Goal: Task Accomplishment & Management: Manage account settings

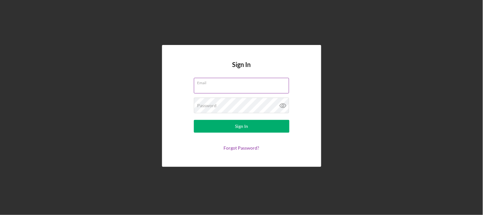
click at [218, 88] on input "Email" at bounding box center [241, 85] width 95 height 15
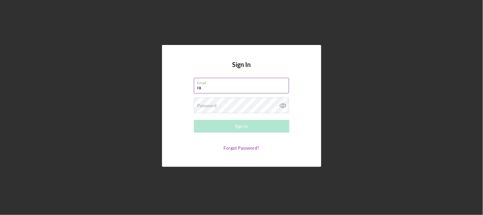
type input "r"
type input "[PERSON_NAME][EMAIL_ADDRESS][PERSON_NAME][DOMAIN_NAME]"
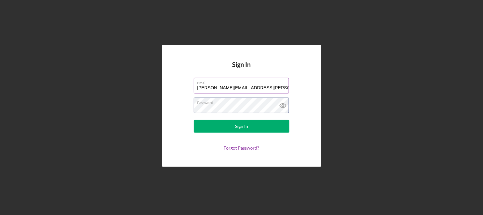
click at [194, 120] on button "Sign In" at bounding box center [242, 126] width 96 height 13
